Goal: Task Accomplishment & Management: Use online tool/utility

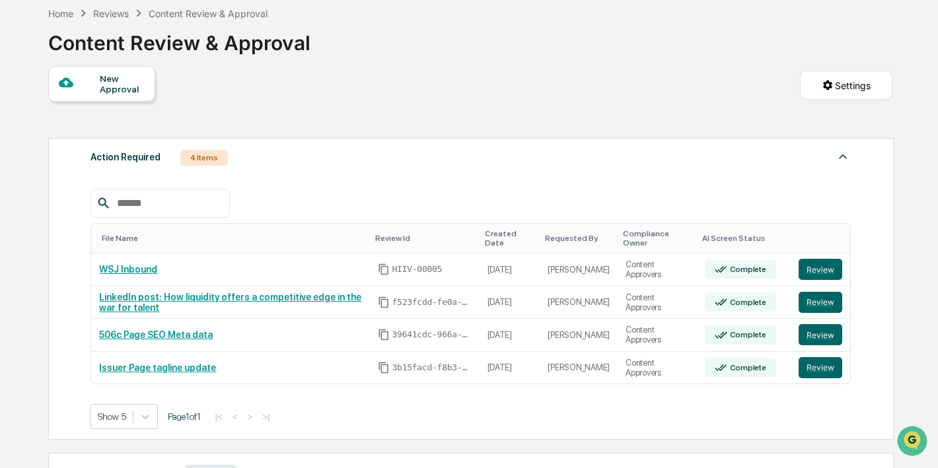
scroll to position [190, 0]
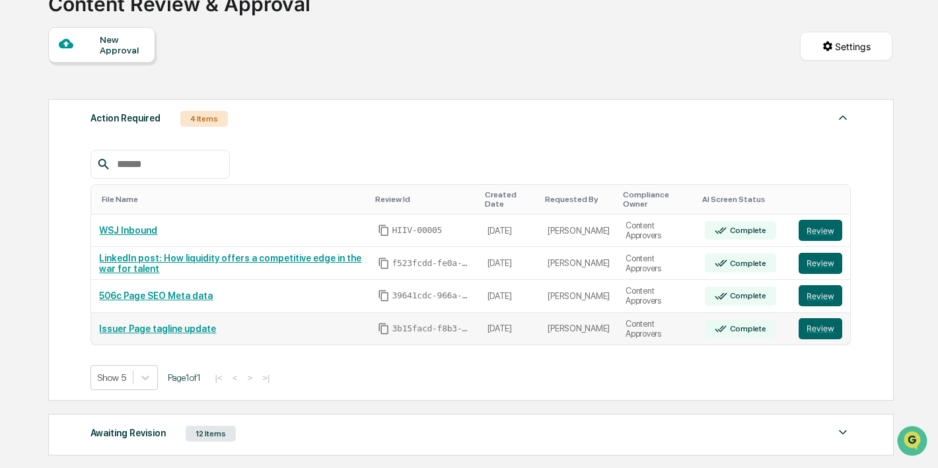
scroll to position [104, 0]
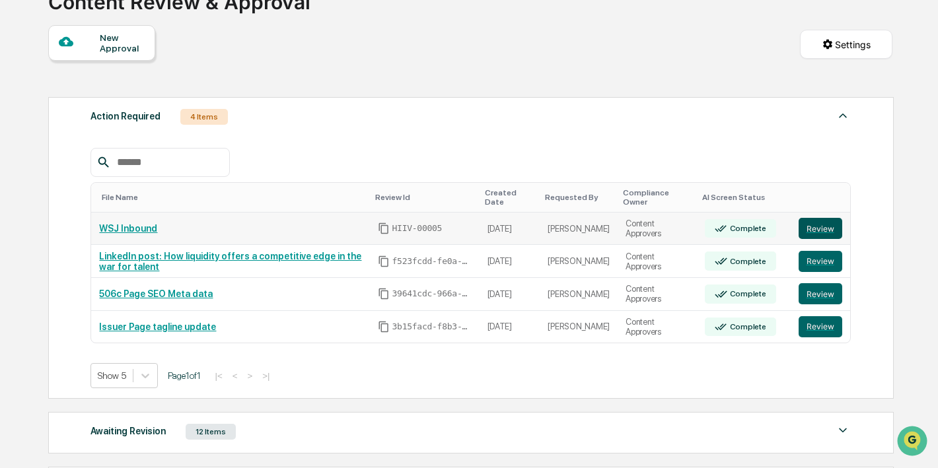
click at [814, 235] on button "Review" at bounding box center [821, 228] width 44 height 21
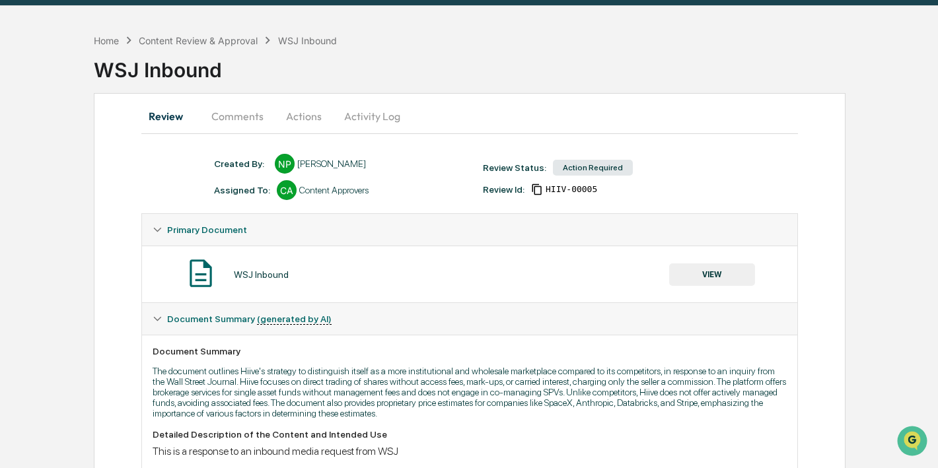
click at [672, 277] on button "VIEW" at bounding box center [712, 275] width 86 height 22
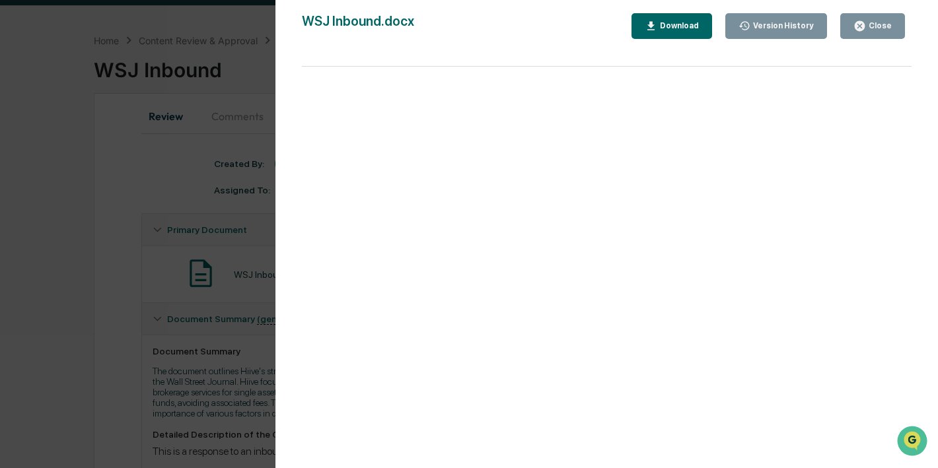
click at [250, 380] on div "Version History 09/10/2025, 04:03 PM Nathan Pitzer WSJ Inbound.docx Close Versi…" at bounding box center [469, 234] width 938 height 468
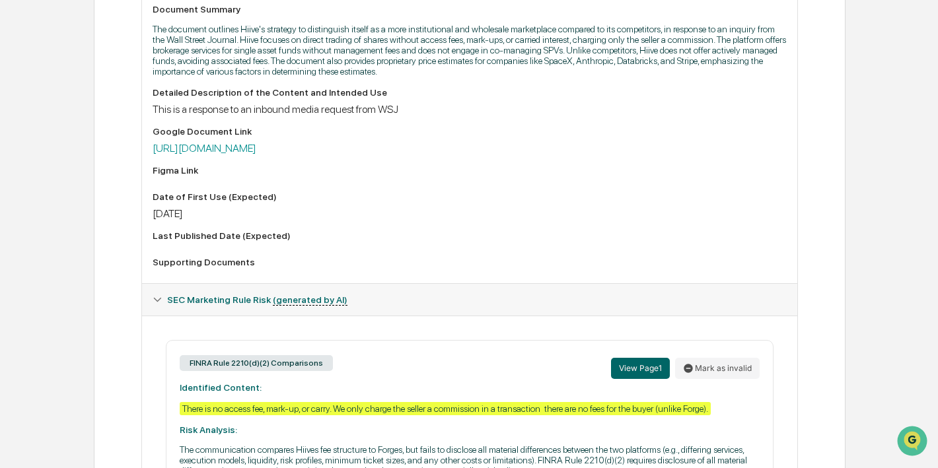
scroll to position [336, 0]
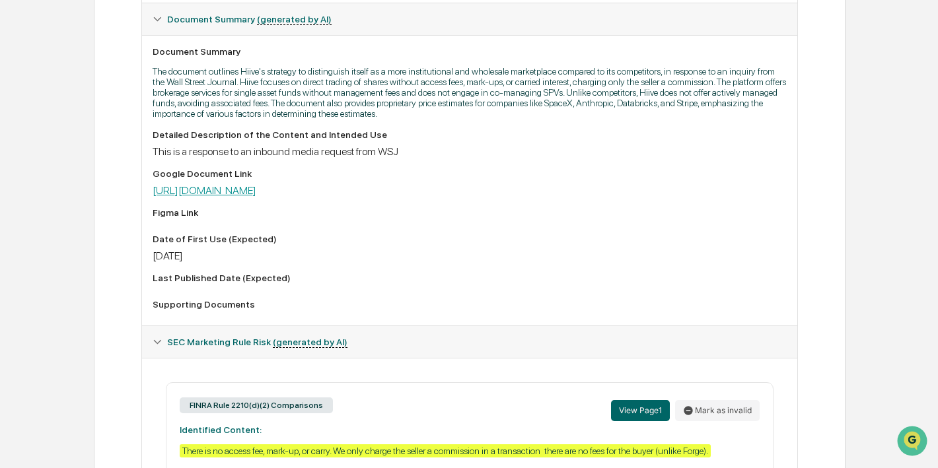
click at [256, 197] on link "https://docs.google.com/document/d/1pdRao462ycYzSqXN0NbgMCKZTkgKYv8CNg3YxIq3qWE…" at bounding box center [205, 190] width 104 height 13
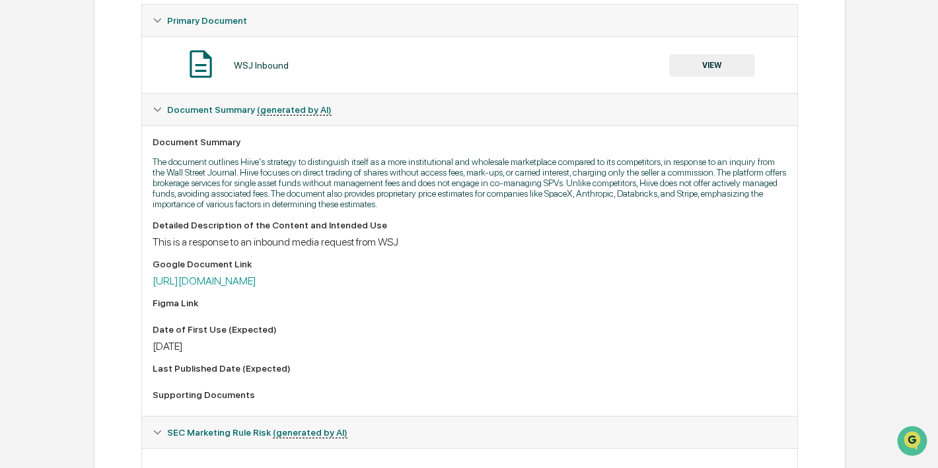
scroll to position [235, 0]
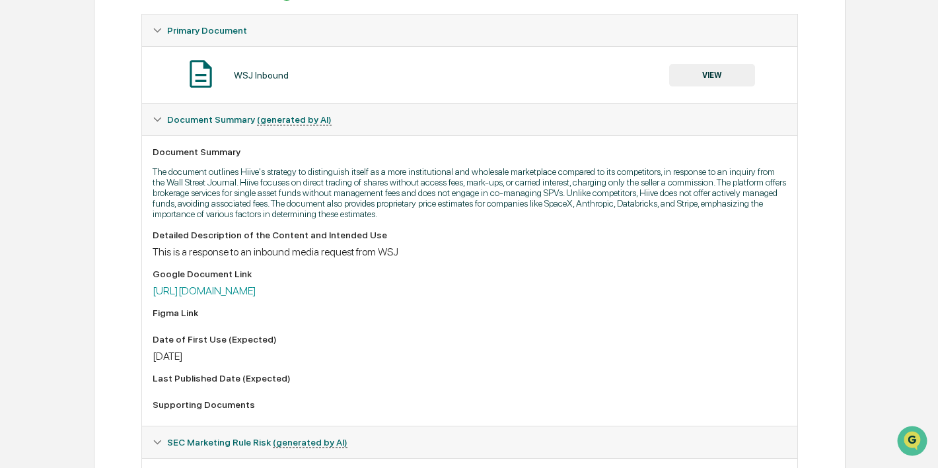
click at [723, 78] on button "VIEW" at bounding box center [712, 75] width 86 height 22
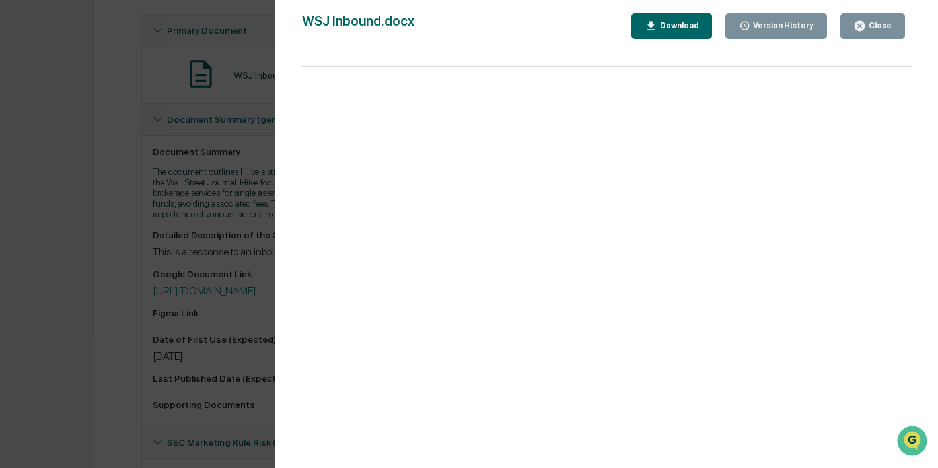
click at [861, 26] on icon "button" at bounding box center [859, 26] width 13 height 13
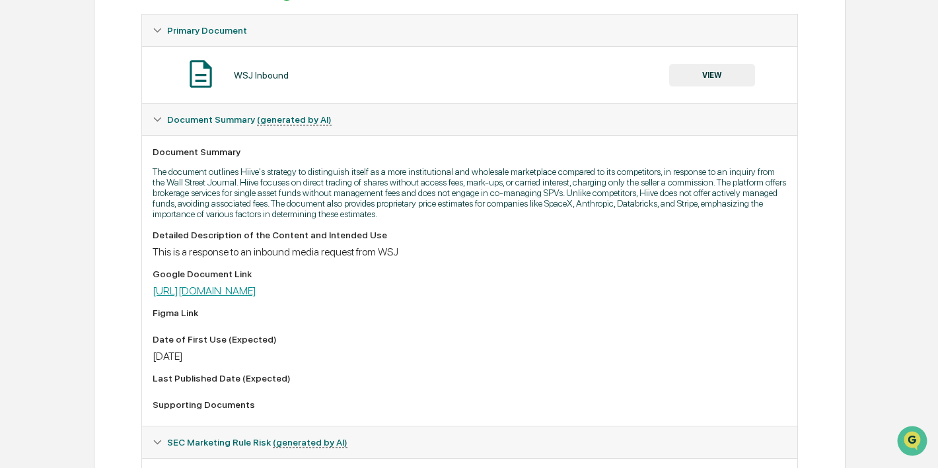
click at [256, 297] on link "https://docs.google.com/document/d/1pdRao462ycYzSqXN0NbgMCKZTkgKYv8CNg3YxIq3qWE…" at bounding box center [205, 291] width 104 height 13
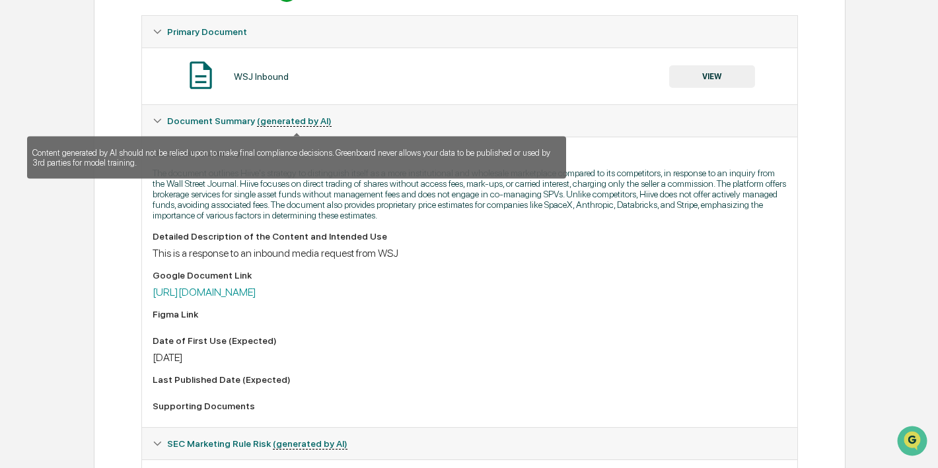
scroll to position [0, 0]
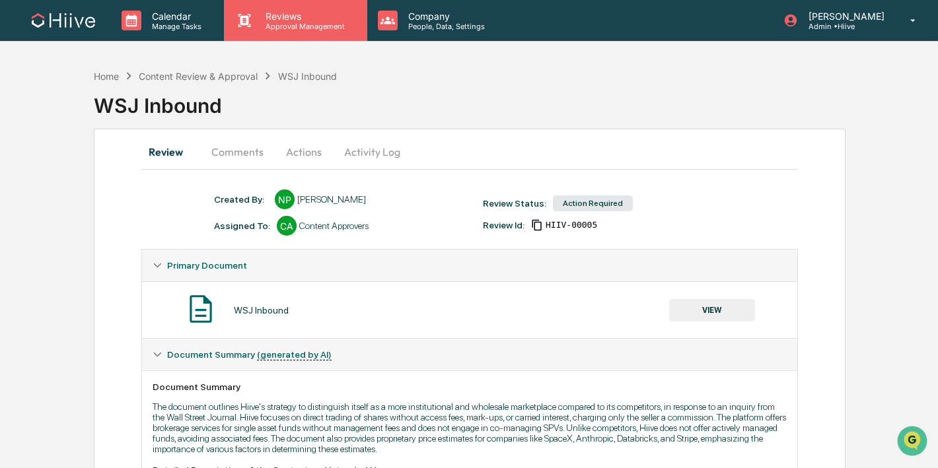
click at [293, 38] on div "Reviews Approval Management" at bounding box center [295, 20] width 143 height 41
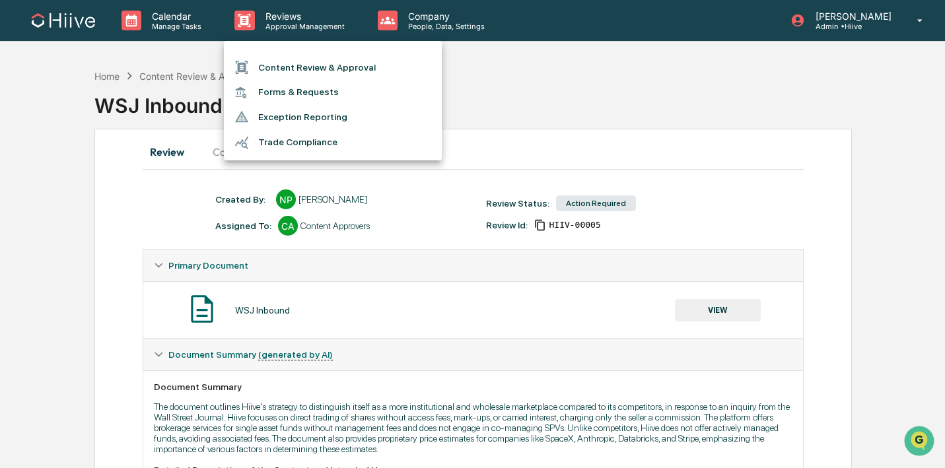
click at [293, 71] on li "Content Review & Approval" at bounding box center [333, 67] width 218 height 25
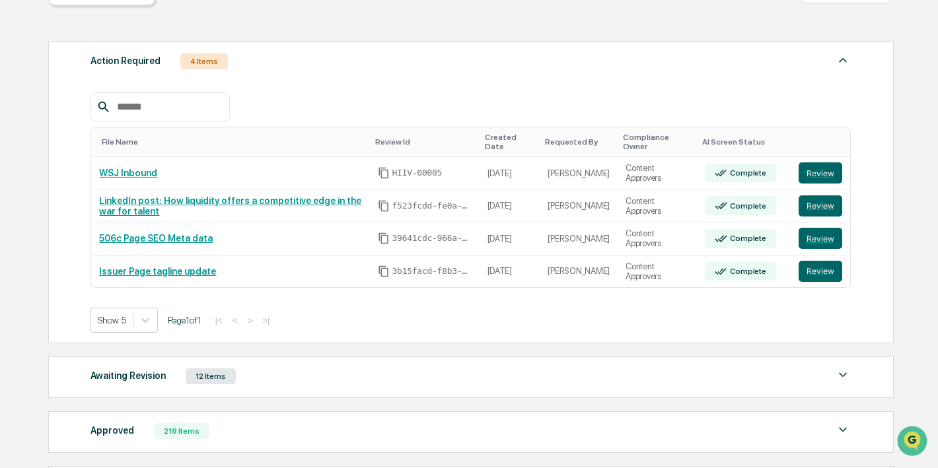
scroll to position [202, 0]
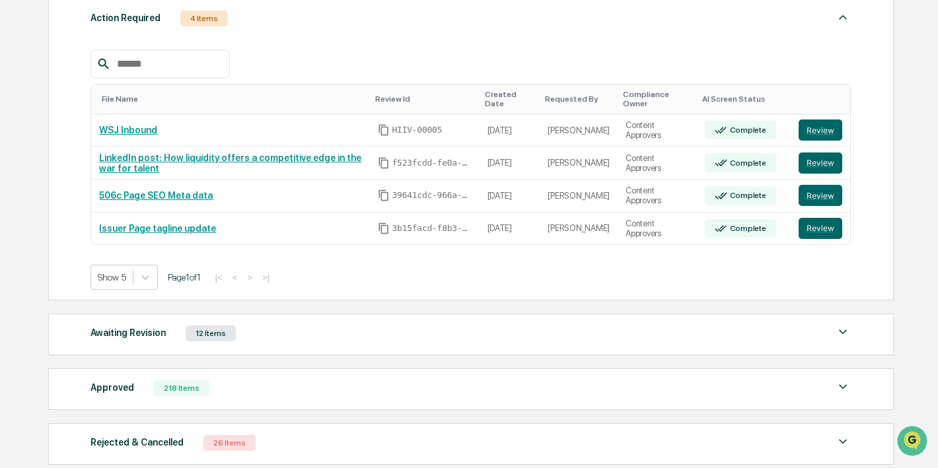
click at [182, 393] on div "218 Items" at bounding box center [181, 388] width 55 height 16
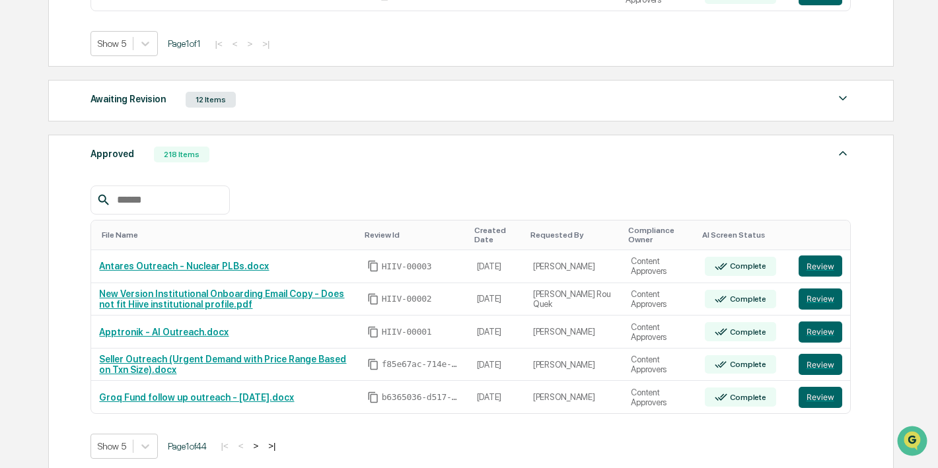
scroll to position [429, 0]
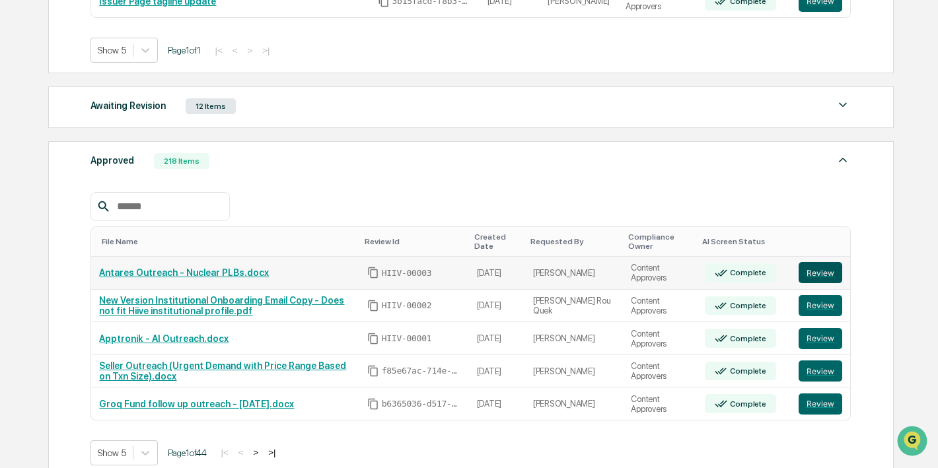
click at [833, 265] on button "Review" at bounding box center [821, 272] width 44 height 21
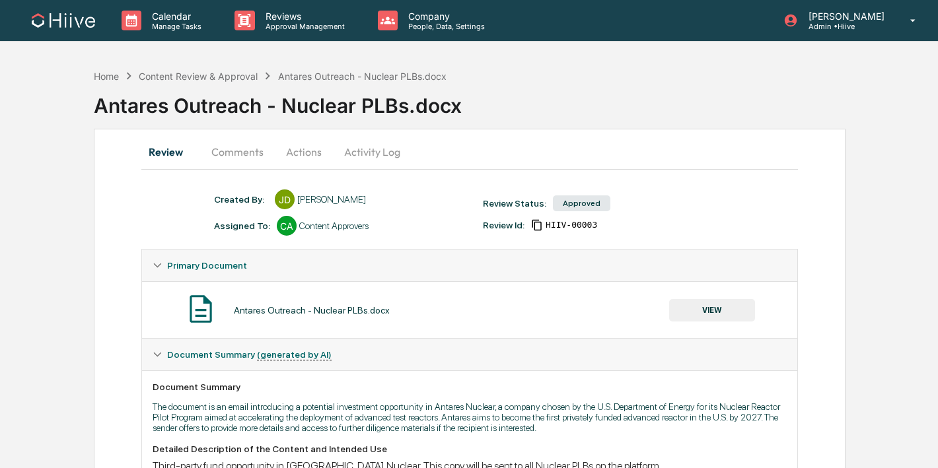
click at [376, 152] on button "Activity Log" at bounding box center [372, 152] width 77 height 32
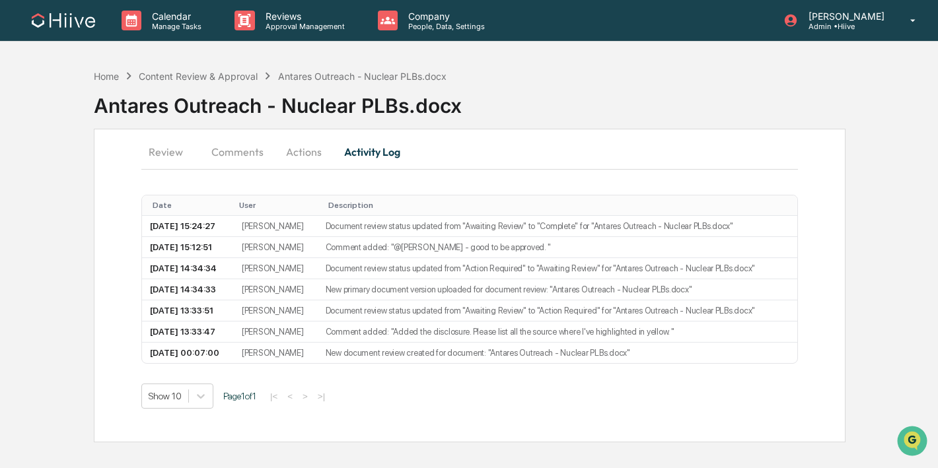
click at [184, 149] on button "Review" at bounding box center [170, 152] width 59 height 32
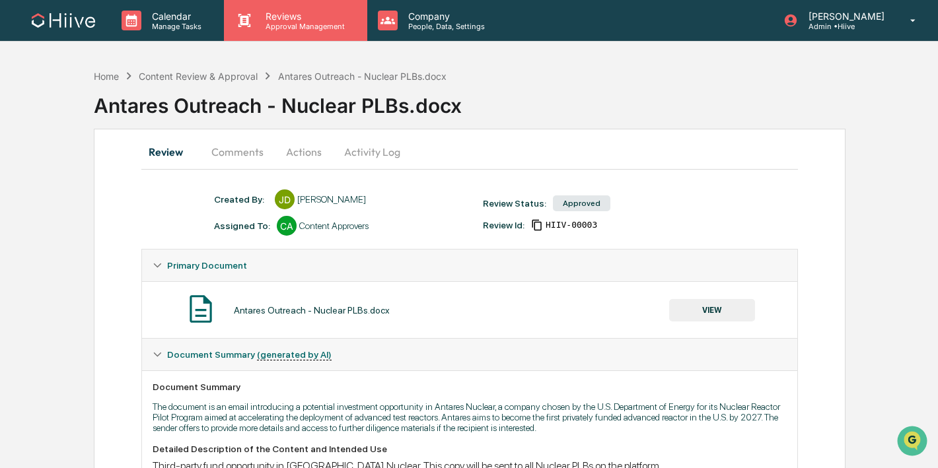
click at [320, 36] on div "Reviews Approval Management" at bounding box center [295, 20] width 143 height 41
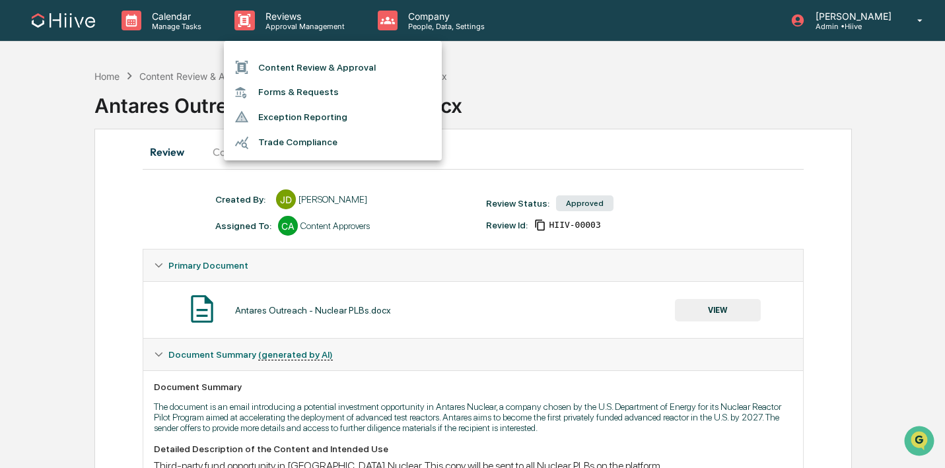
click at [308, 63] on li "Content Review & Approval" at bounding box center [333, 67] width 218 height 25
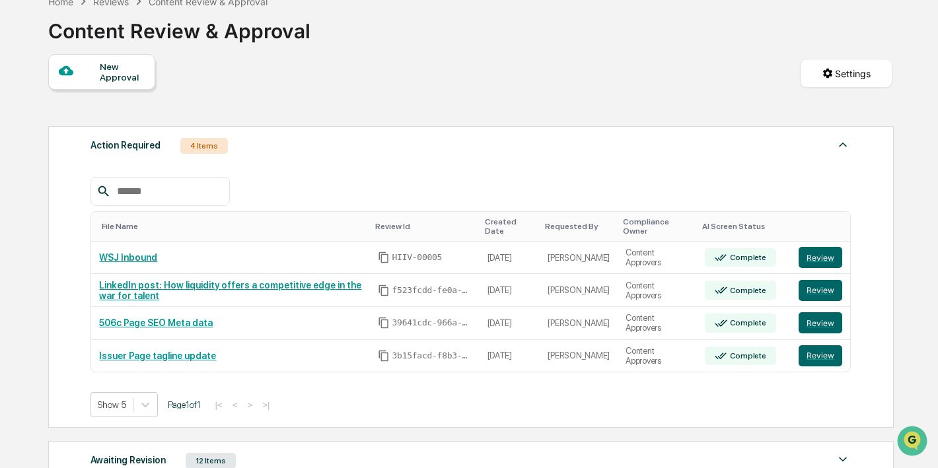
scroll to position [78, 0]
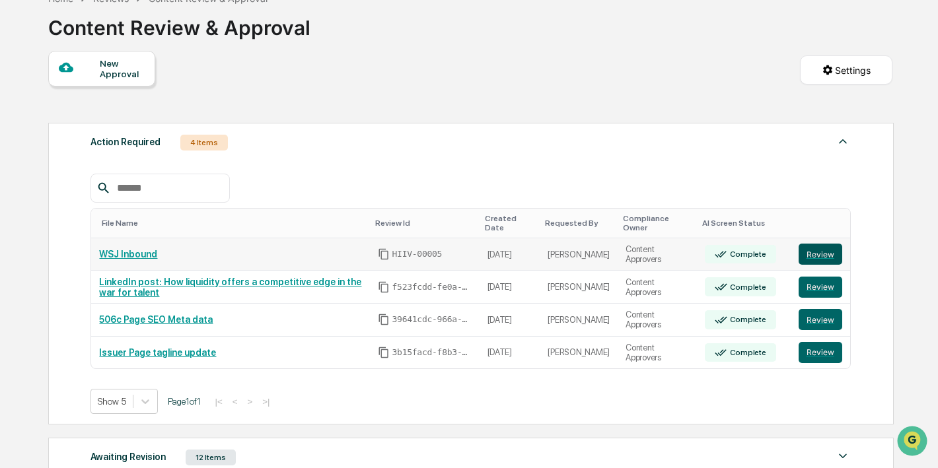
click at [810, 261] on button "Review" at bounding box center [821, 254] width 44 height 21
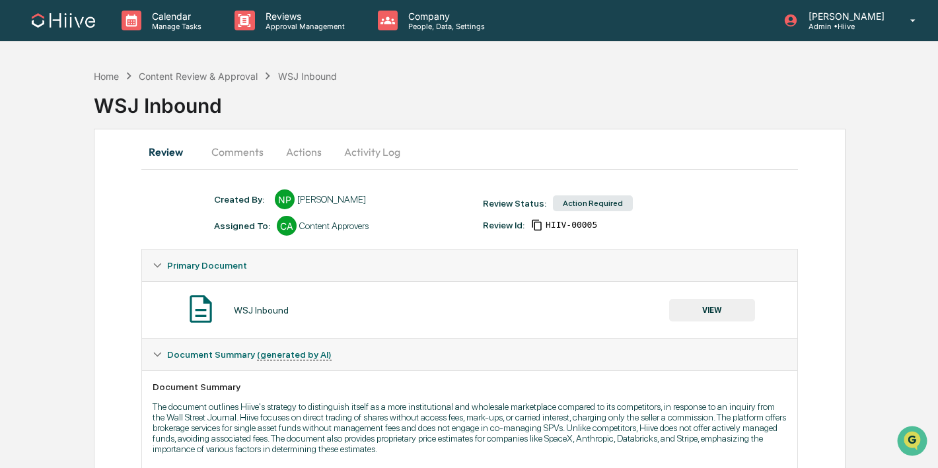
click at [696, 309] on button "VIEW" at bounding box center [712, 310] width 86 height 22
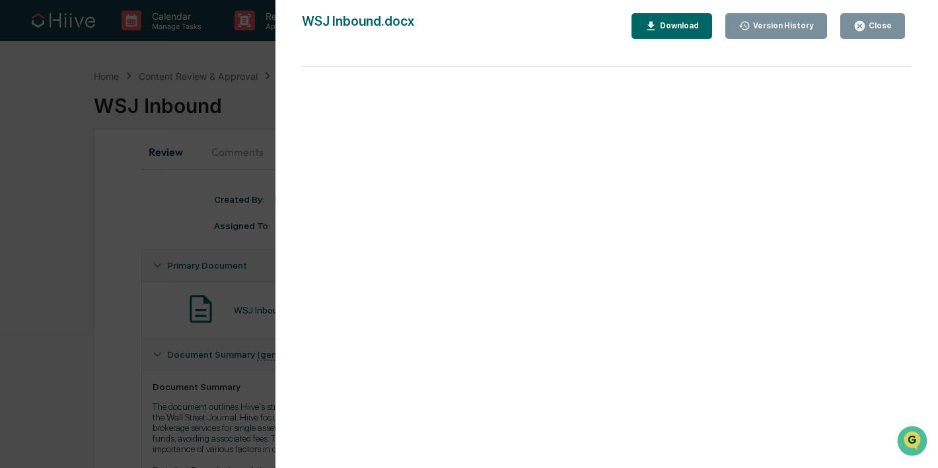
click at [242, 172] on div "Version History [DATE] 04:03 PM [PERSON_NAME] WSJ Inbound.docx Close Version Hi…" at bounding box center [469, 234] width 938 height 468
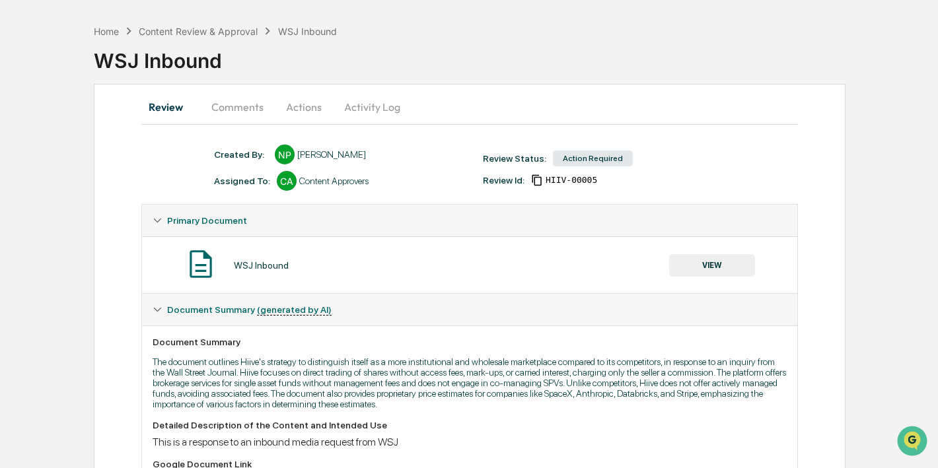
scroll to position [155, 0]
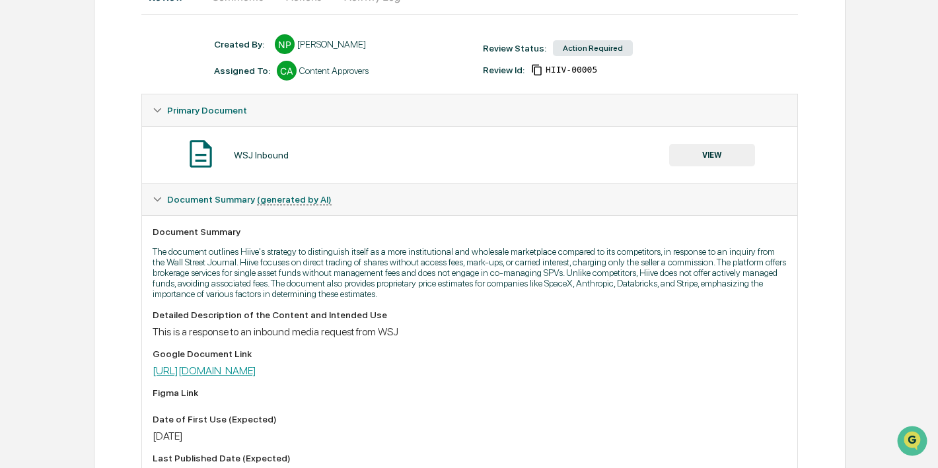
click at [256, 377] on link "https://docs.google.com/document/d/1pdRao462ycYzSqXN0NbgMCKZTkgKYv8CNg3YxIq3qWE…" at bounding box center [205, 371] width 104 height 13
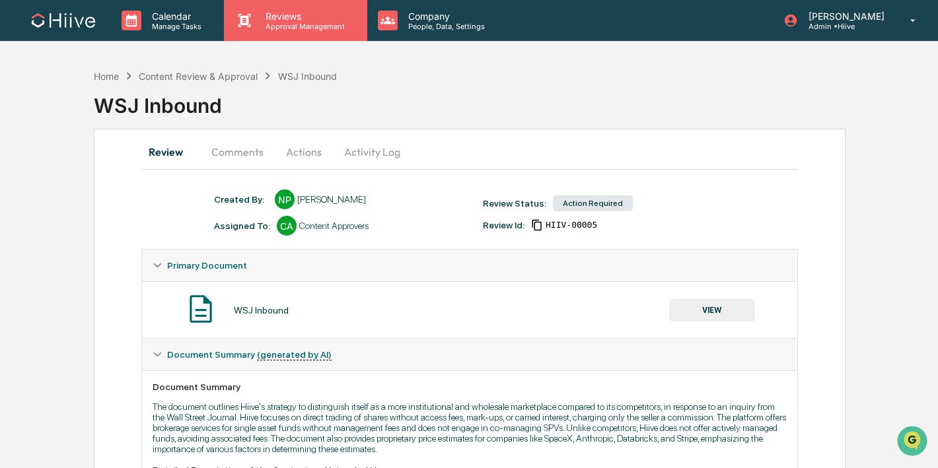
click at [274, 32] on div "Reviews Approval Management" at bounding box center [295, 20] width 143 height 41
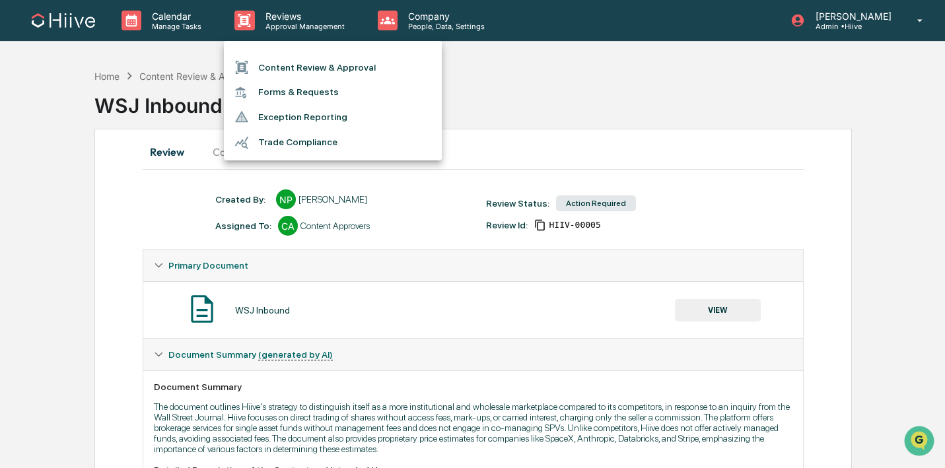
click at [274, 67] on li "Content Review & Approval" at bounding box center [333, 67] width 218 height 25
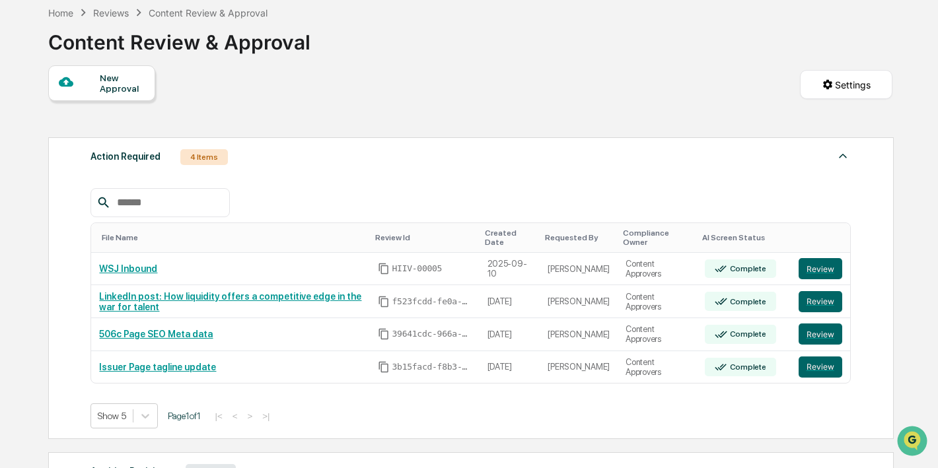
scroll to position [291, 0]
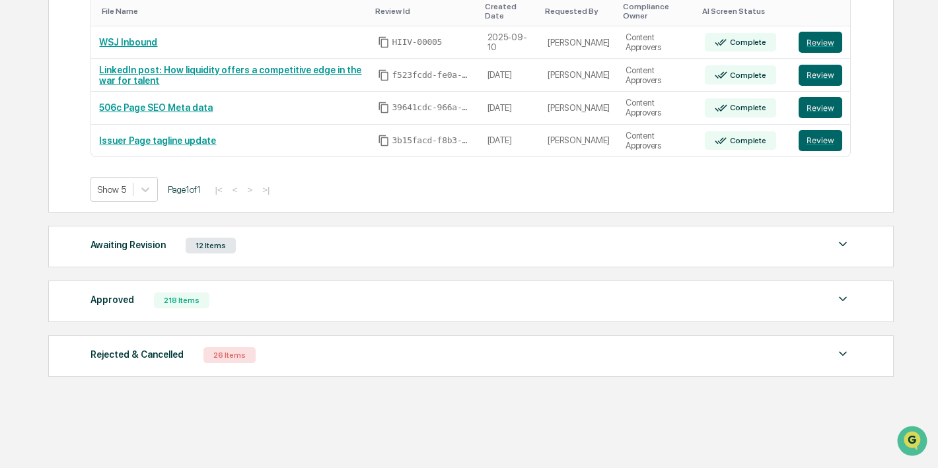
click at [190, 286] on div "Approved 218 Items File Name Review Id Created Date Requested By Compliance Own…" at bounding box center [470, 302] width 845 height 42
click at [184, 297] on div "218 Items" at bounding box center [181, 301] width 55 height 16
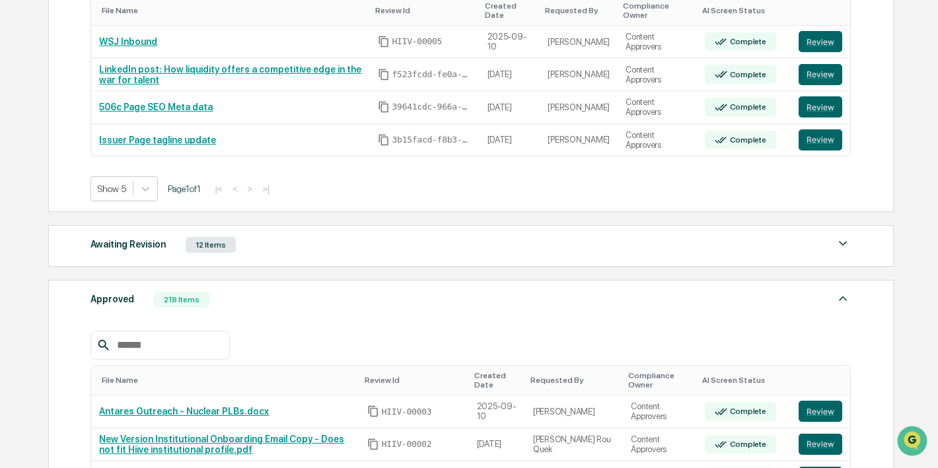
click at [157, 338] on input "text" at bounding box center [168, 345] width 112 height 17
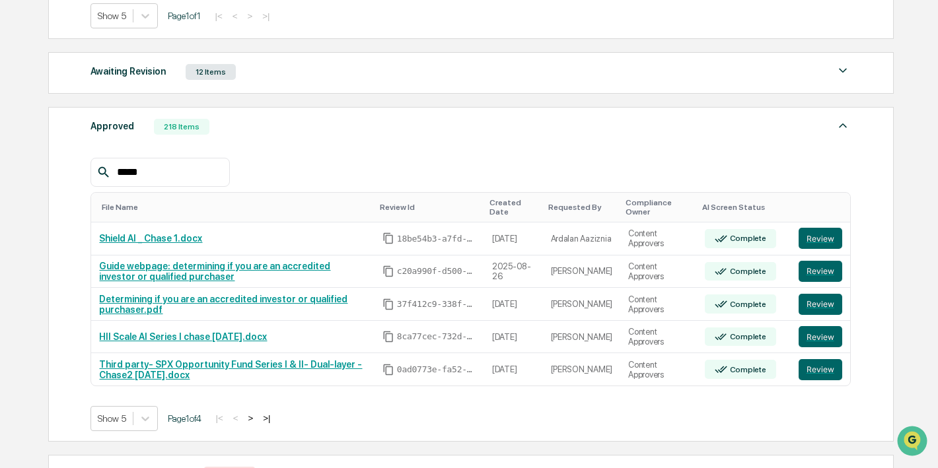
scroll to position [585, 0]
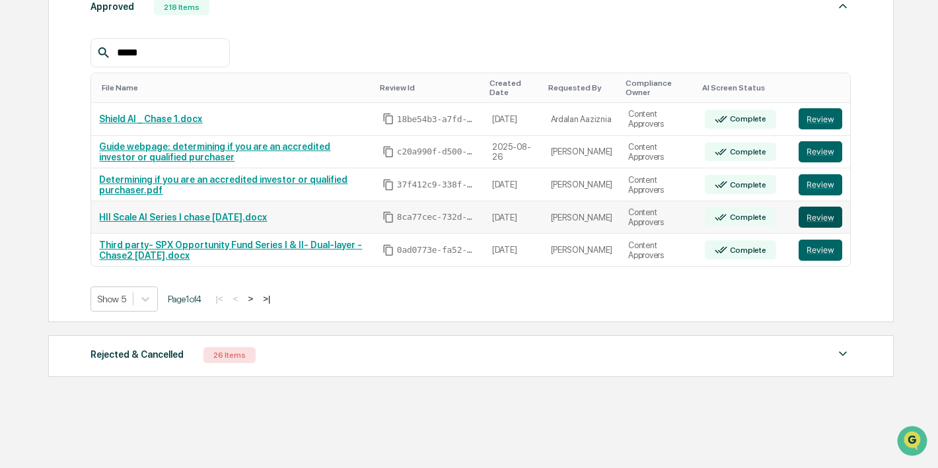
type input "*****"
click at [808, 221] on button "Review" at bounding box center [821, 217] width 44 height 21
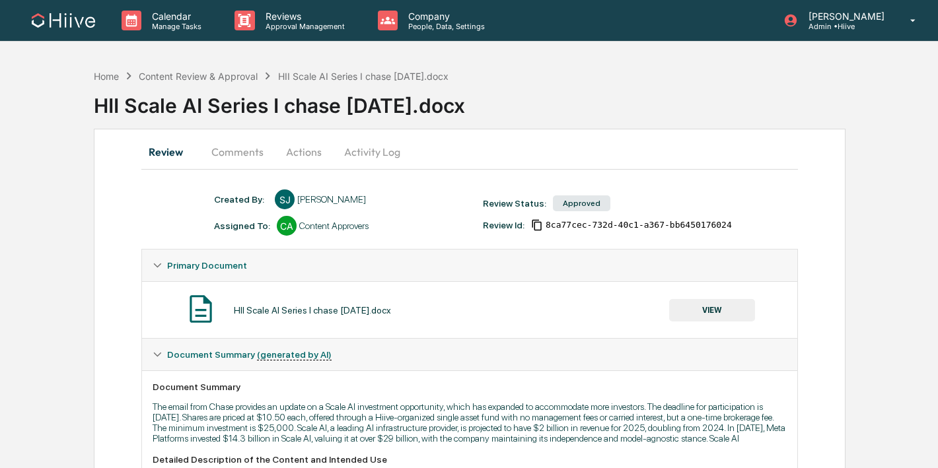
click at [684, 310] on button "VIEW" at bounding box center [712, 310] width 86 height 22
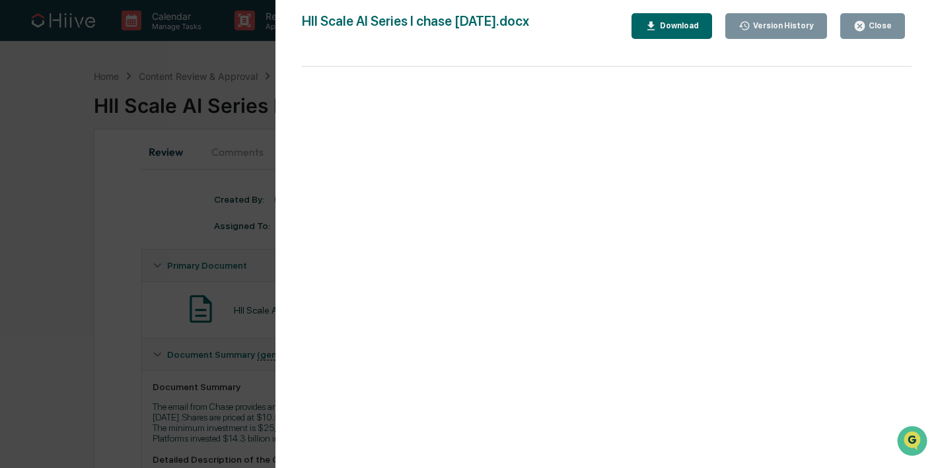
click at [888, 22] on div "Close" at bounding box center [879, 25] width 26 height 9
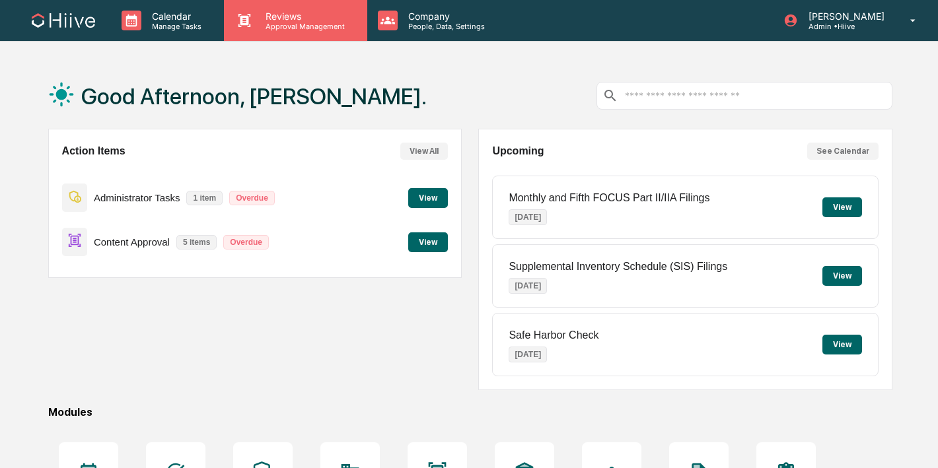
click at [322, 33] on div "Reviews Approval Management" at bounding box center [295, 20] width 143 height 41
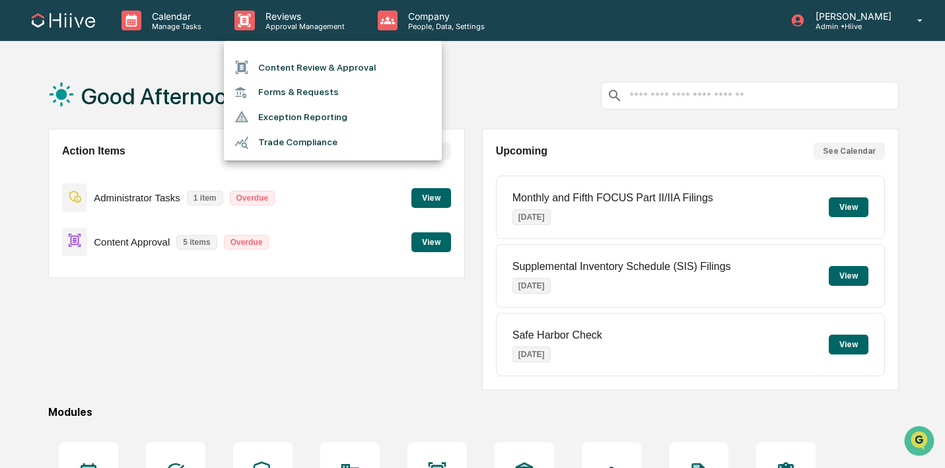
click at [322, 53] on ul "Content Review & Approval Forms & Requests Exception Reporting Trade Compliance" at bounding box center [333, 101] width 218 height 120
click at [319, 59] on li "Content Review & Approval" at bounding box center [333, 67] width 218 height 25
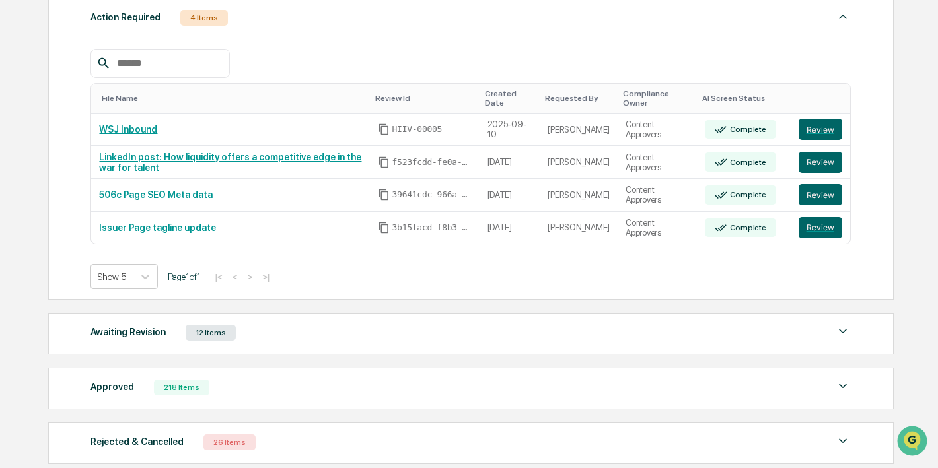
scroll to position [204, 0]
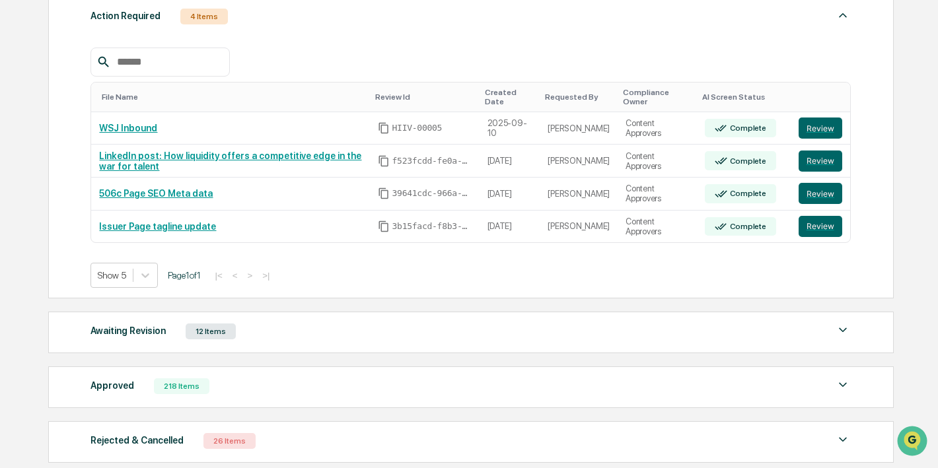
click at [180, 394] on div "218 Items" at bounding box center [181, 386] width 55 height 16
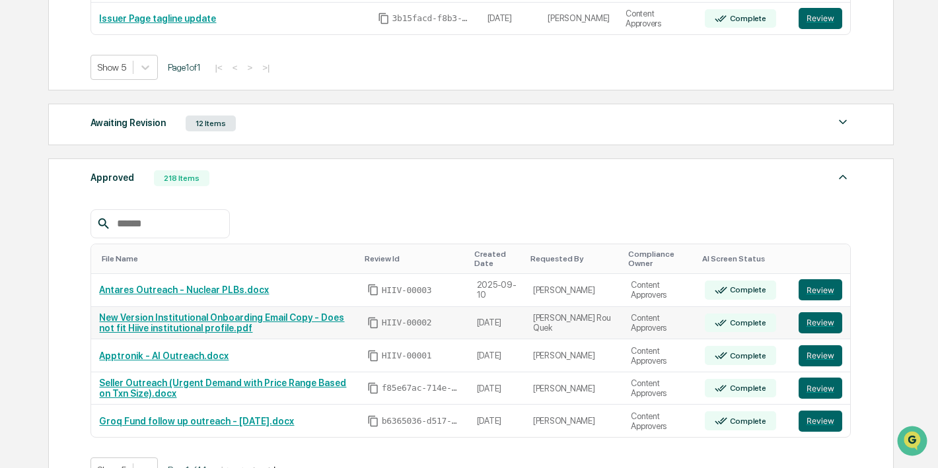
scroll to position [282, 0]
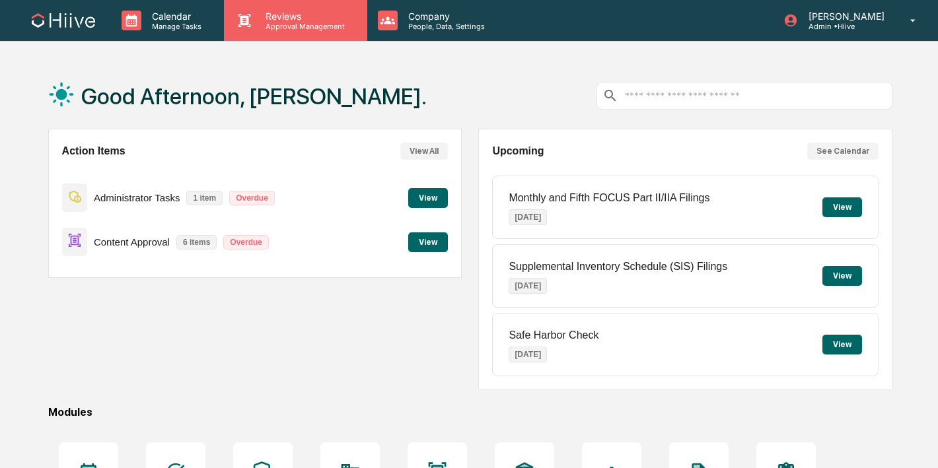
click at [314, 20] on p "Reviews" at bounding box center [303, 16] width 96 height 11
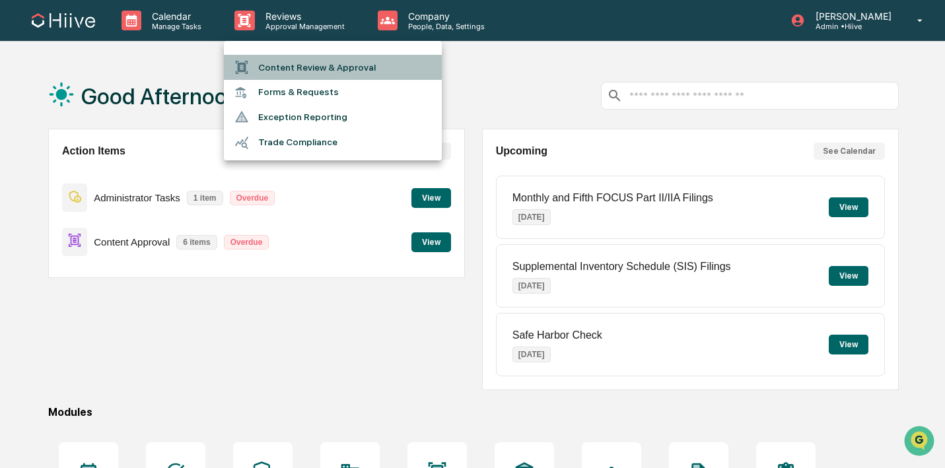
click at [301, 72] on li "Content Review & Approval" at bounding box center [333, 67] width 218 height 25
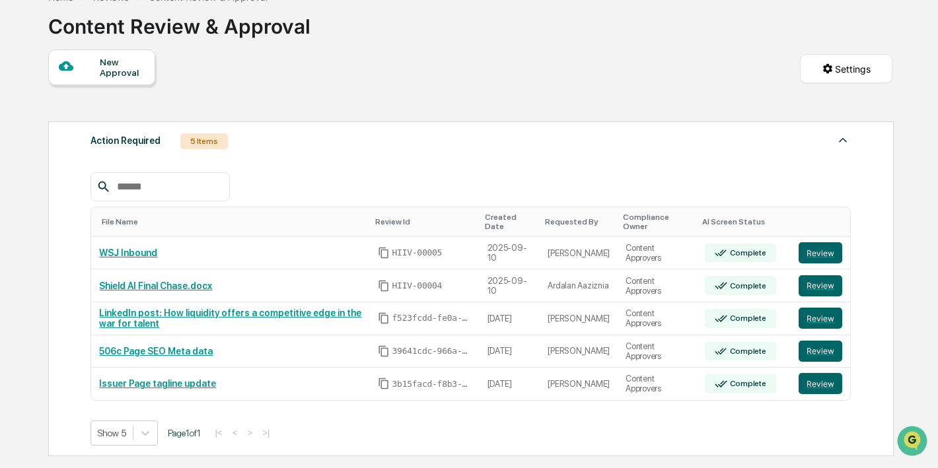
scroll to position [106, 0]
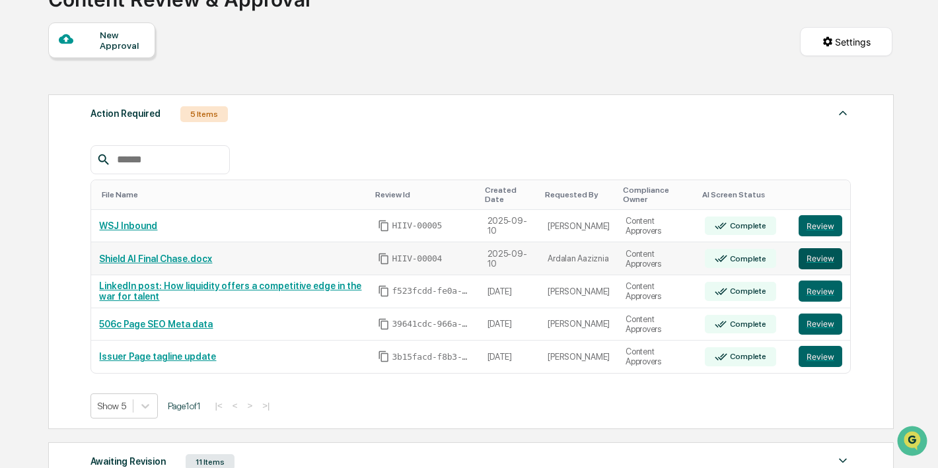
click at [826, 262] on button "Review" at bounding box center [821, 258] width 44 height 21
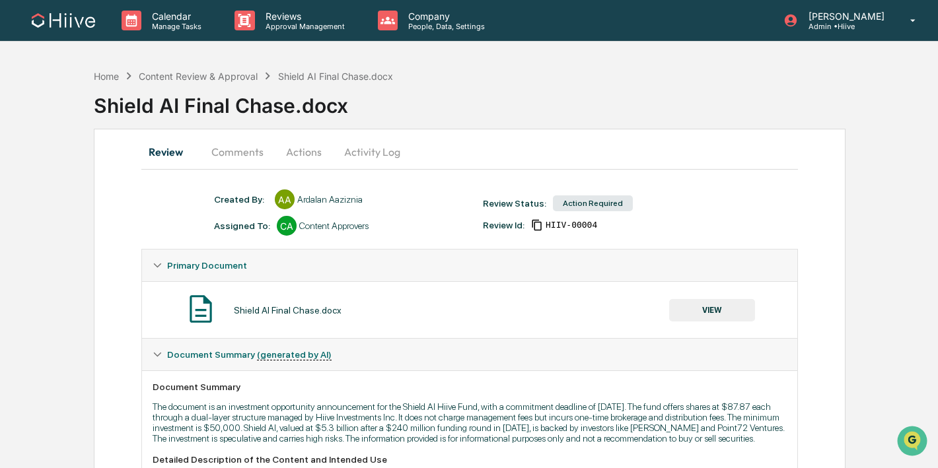
click at [707, 307] on button "VIEW" at bounding box center [712, 310] width 86 height 22
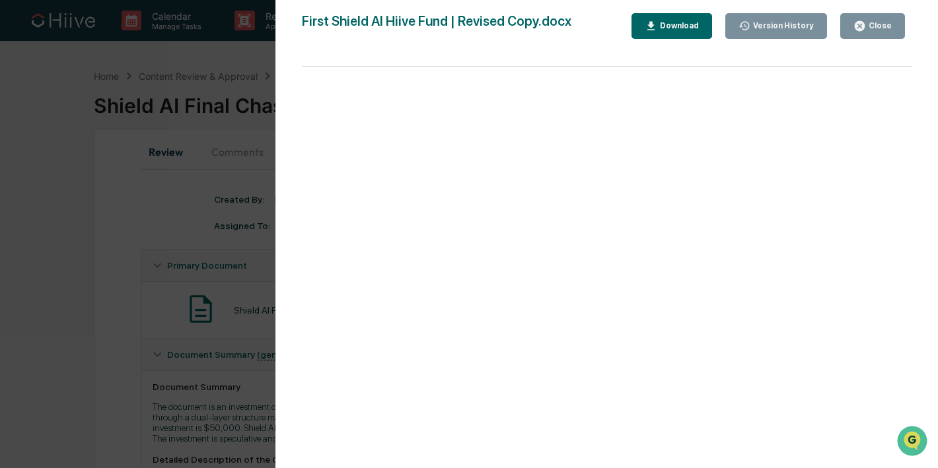
click at [864, 36] on button "Close" at bounding box center [872, 26] width 65 height 26
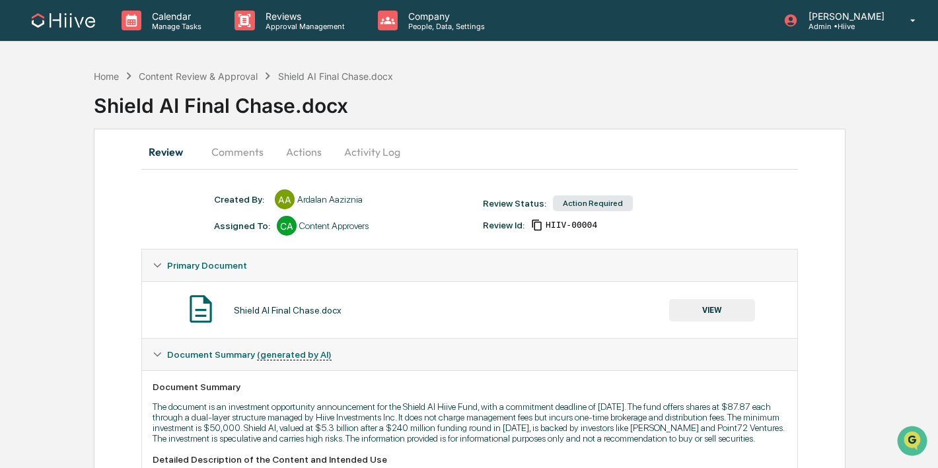
scroll to position [16, 0]
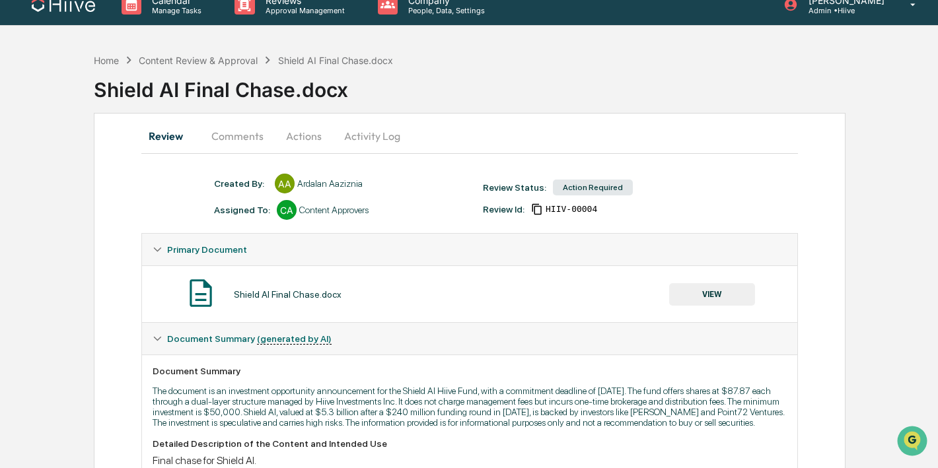
click at [259, 137] on button "Comments" at bounding box center [237, 136] width 73 height 32
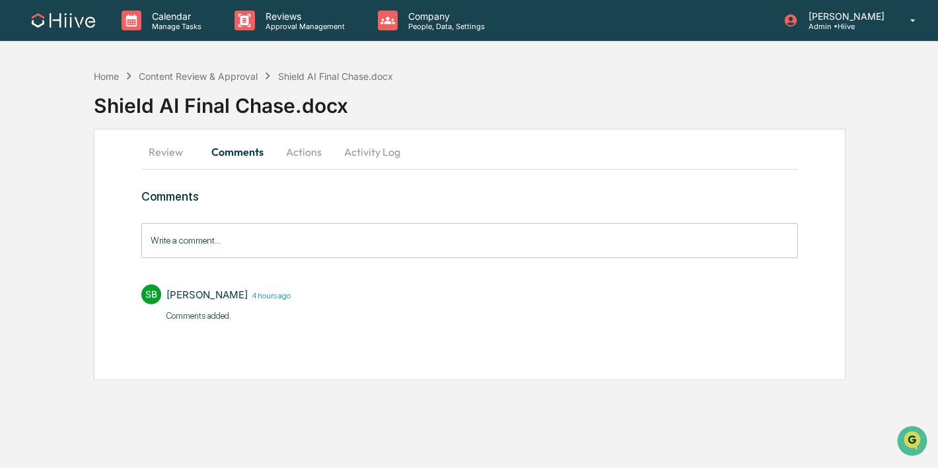
scroll to position [0, 0]
click at [232, 242] on input "Write a comment..." at bounding box center [474, 240] width 662 height 35
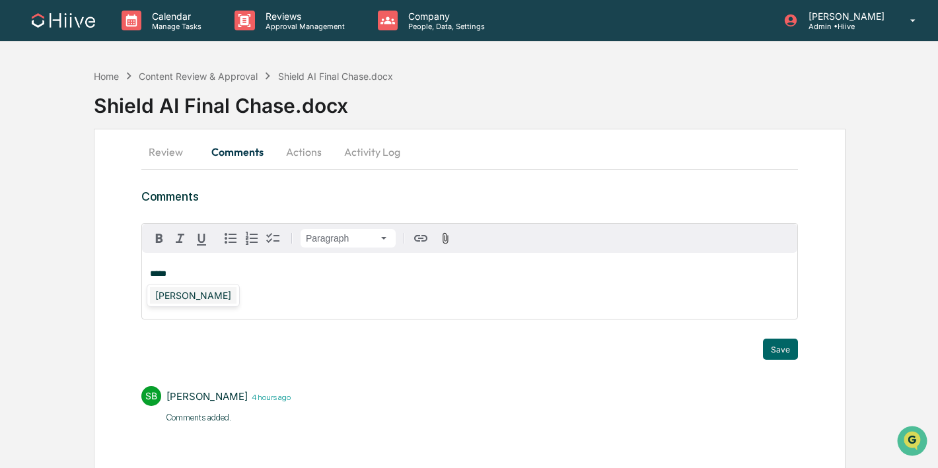
click at [198, 298] on div "Susan Woodard" at bounding box center [193, 295] width 87 height 17
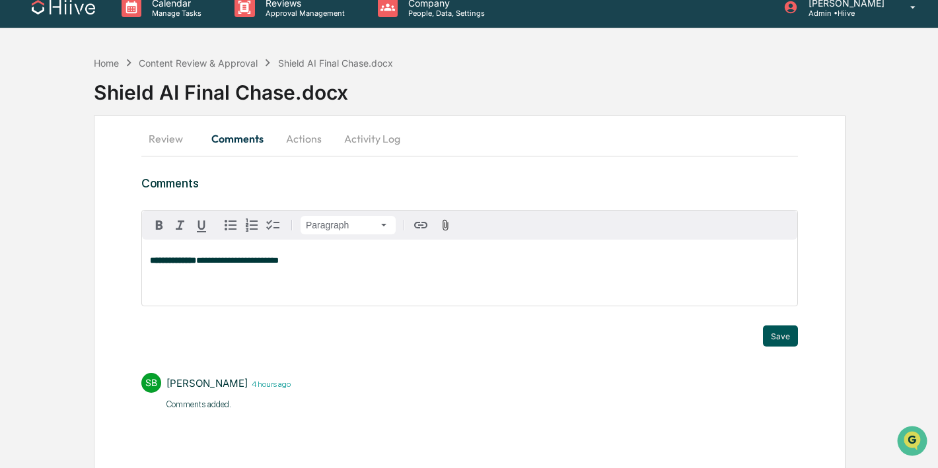
click at [775, 330] on button "Save" at bounding box center [780, 336] width 35 height 21
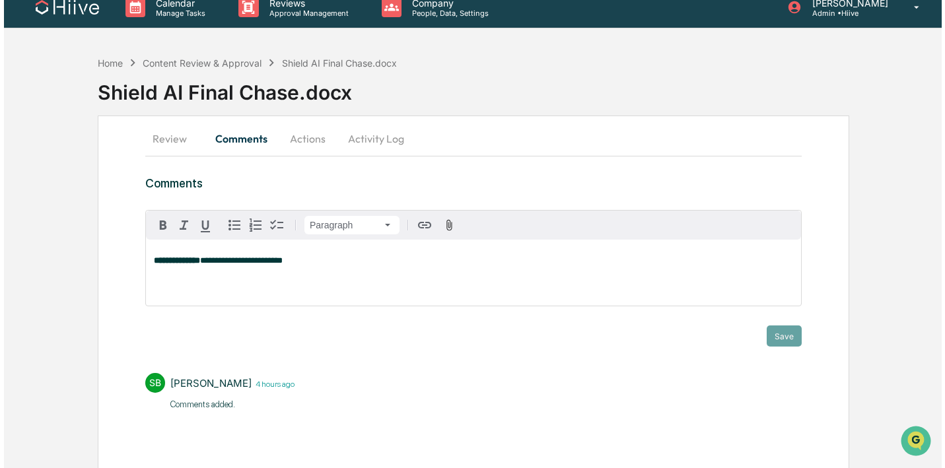
scroll to position [0, 0]
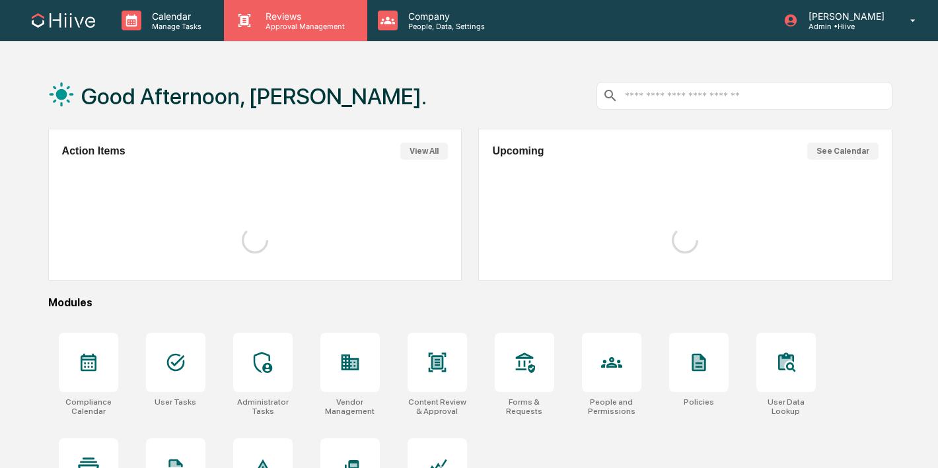
click at [278, 34] on div "Reviews Approval Management" at bounding box center [295, 20] width 143 height 41
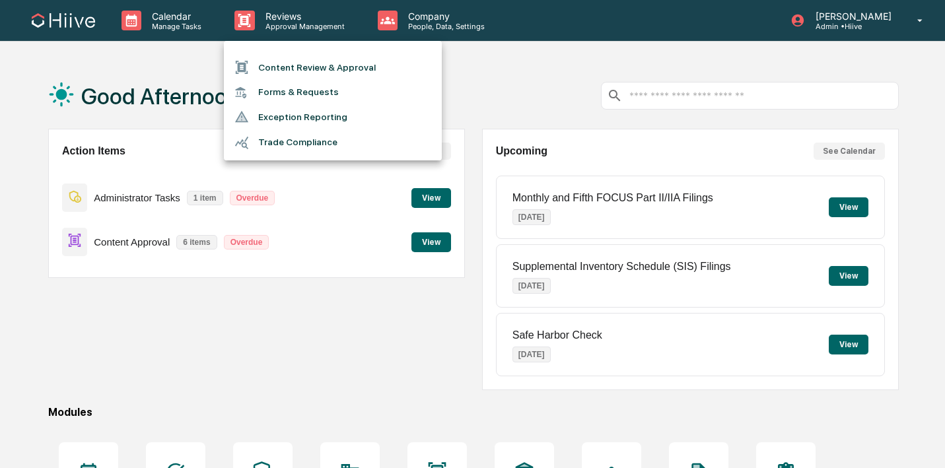
click at [278, 75] on li "Content Review & Approval" at bounding box center [333, 67] width 218 height 25
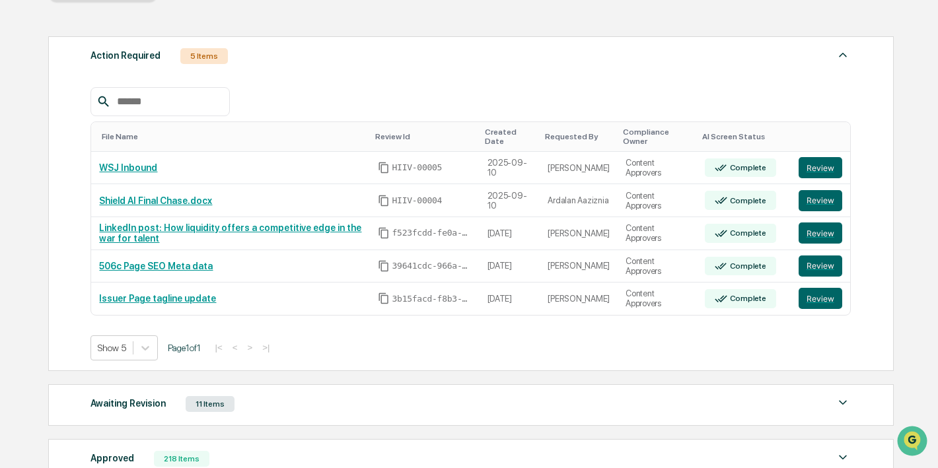
scroll to position [216, 0]
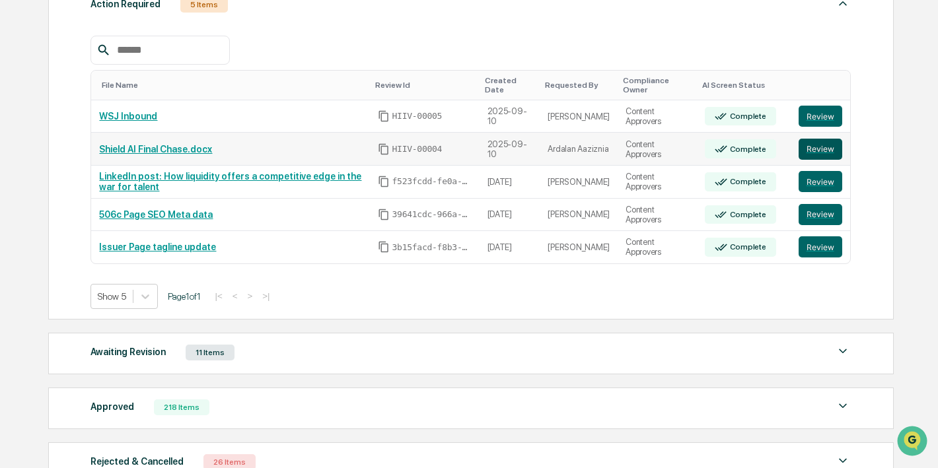
click at [832, 147] on button "Review" at bounding box center [821, 149] width 44 height 21
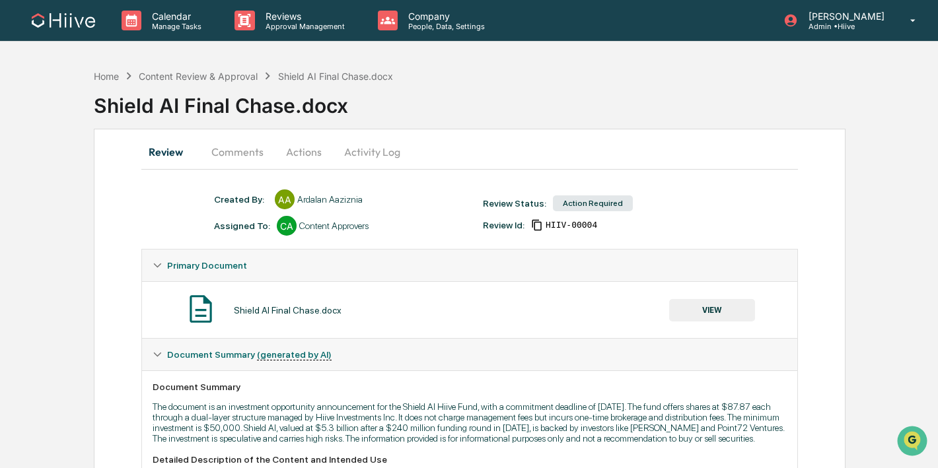
click at [363, 158] on button "Activity Log" at bounding box center [372, 152] width 77 height 32
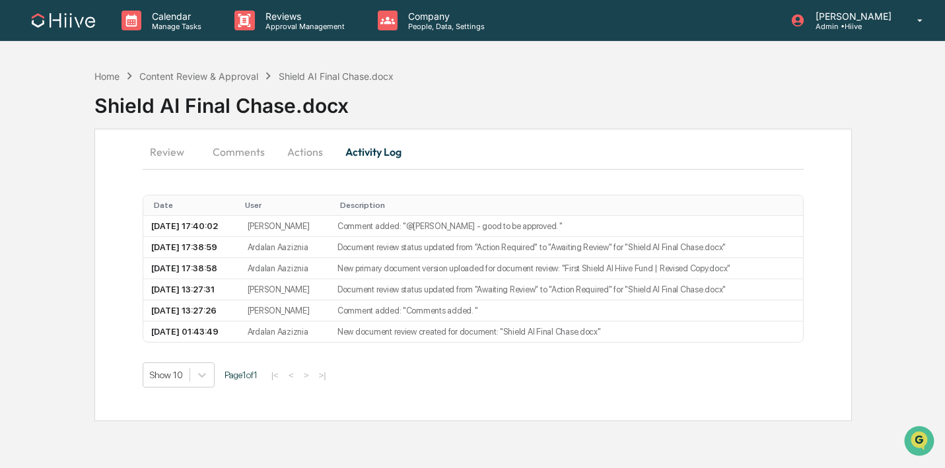
click at [308, 155] on button "Actions" at bounding box center [304, 152] width 59 height 32
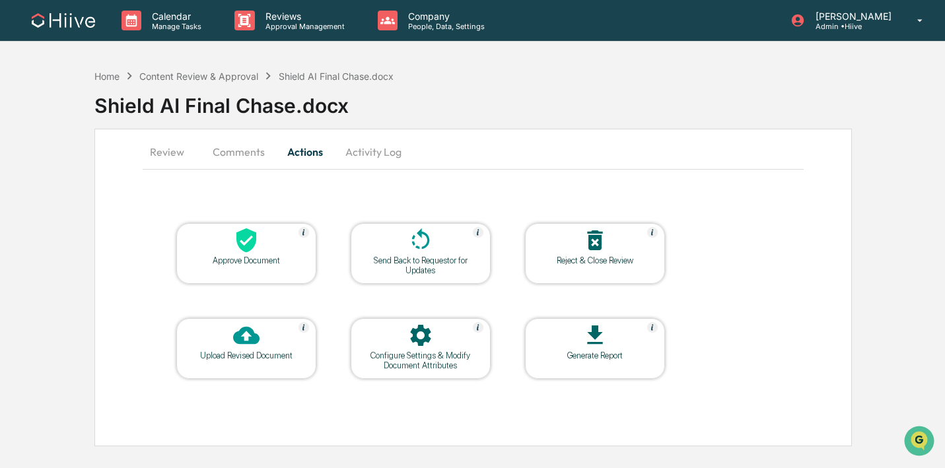
click at [239, 345] on icon at bounding box center [246, 335] width 26 height 26
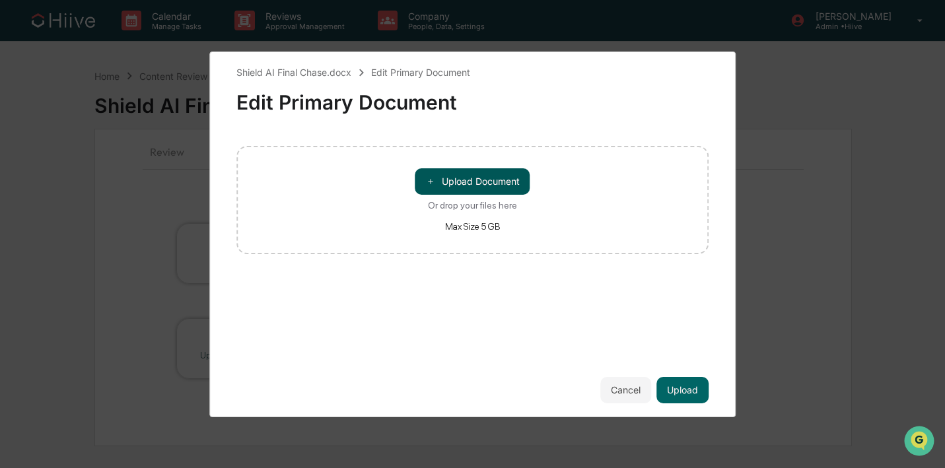
click at [442, 180] on button "＋ Upload Document" at bounding box center [472, 181] width 115 height 26
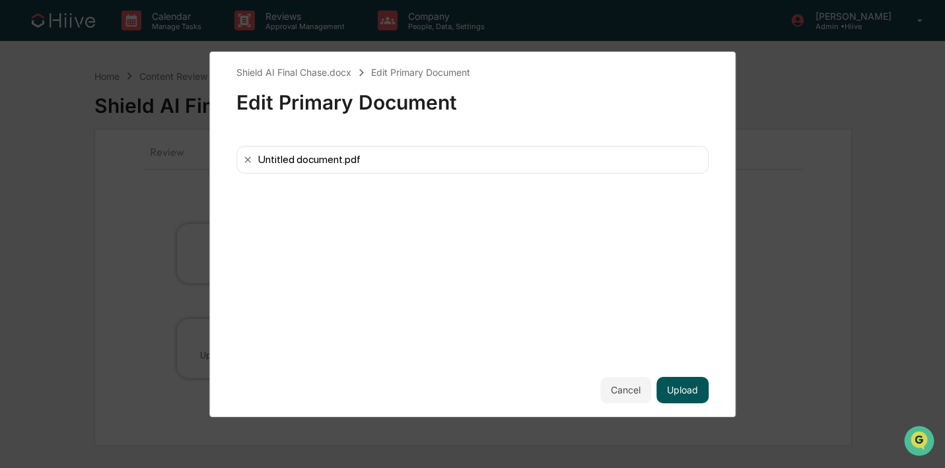
click at [686, 390] on button "Upload" at bounding box center [683, 390] width 52 height 26
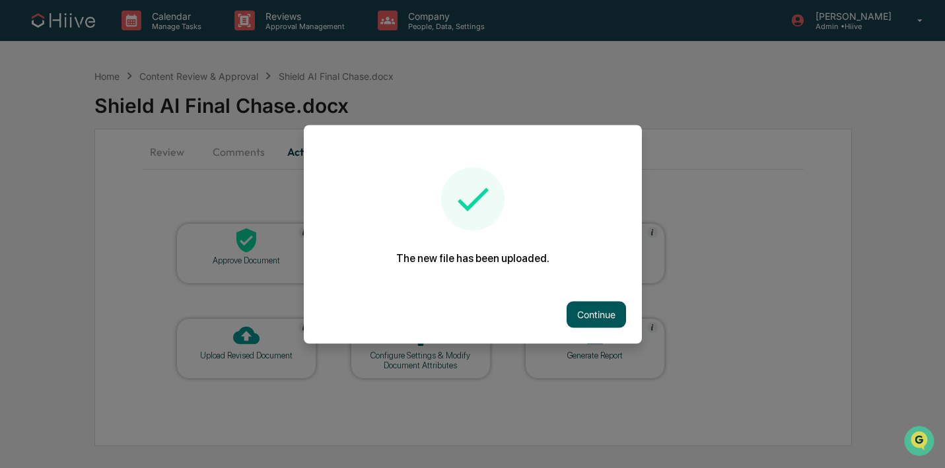
click at [592, 314] on button "Continue" at bounding box center [596, 314] width 59 height 26
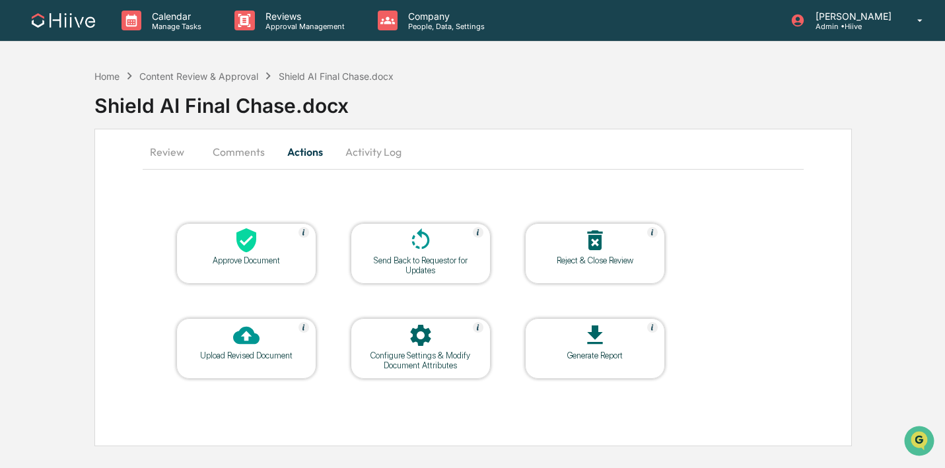
click at [248, 145] on button "Comments" at bounding box center [238, 152] width 73 height 32
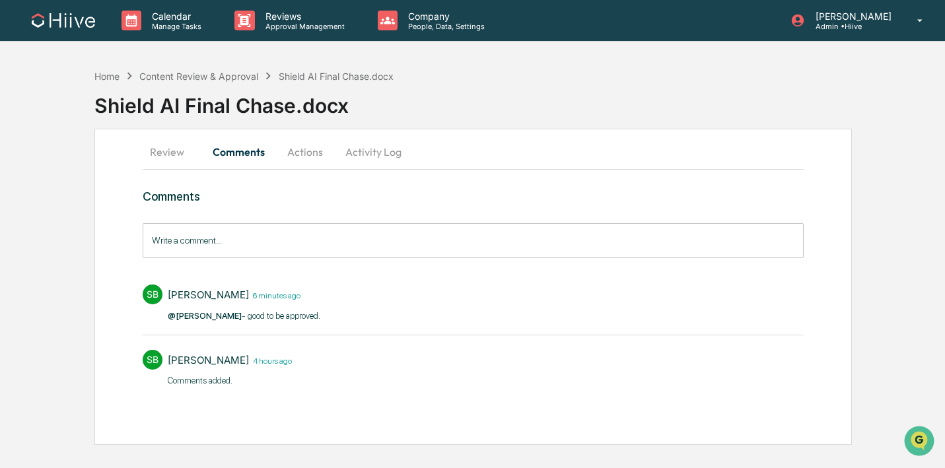
click at [151, 156] on button "Review" at bounding box center [172, 152] width 59 height 32
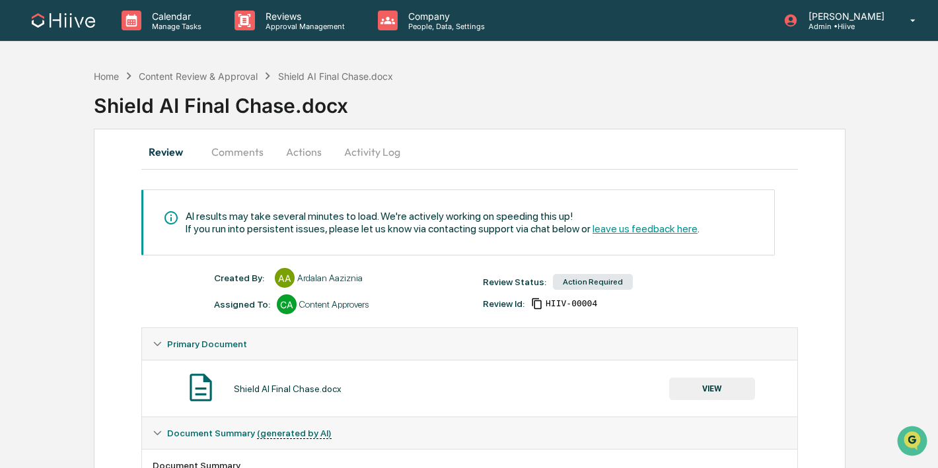
click at [363, 147] on button "Activity Log" at bounding box center [372, 152] width 77 height 32
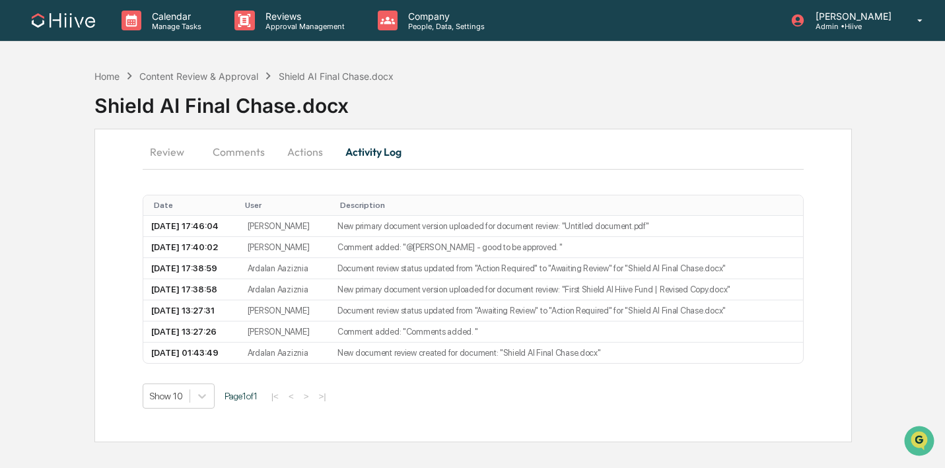
click at [312, 149] on button "Actions" at bounding box center [304, 152] width 59 height 32
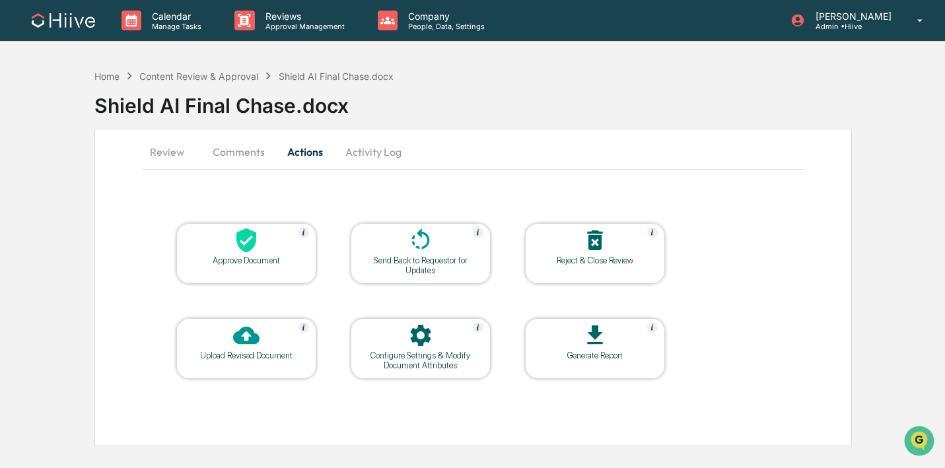
click at [232, 152] on button "Comments" at bounding box center [238, 152] width 73 height 32
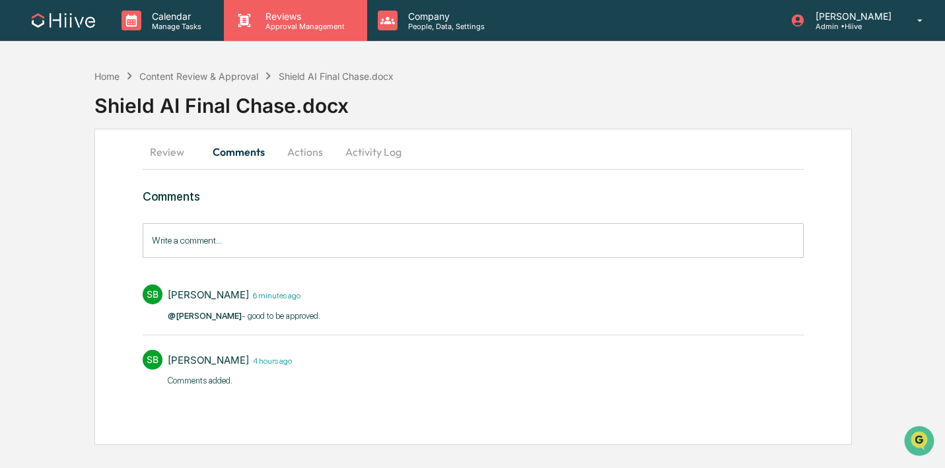
click at [304, 18] on p "Reviews" at bounding box center [303, 16] width 96 height 11
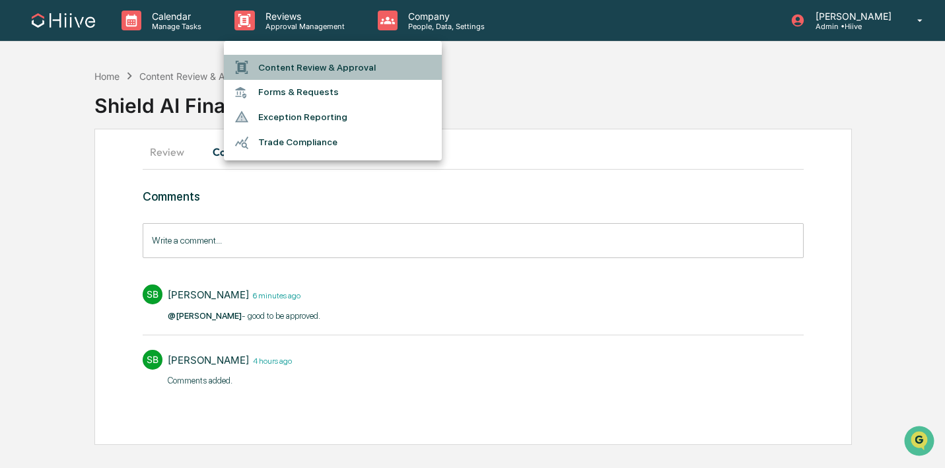
click at [297, 69] on li "Content Review & Approval" at bounding box center [333, 67] width 218 height 25
